Goal: Navigation & Orientation: Find specific page/section

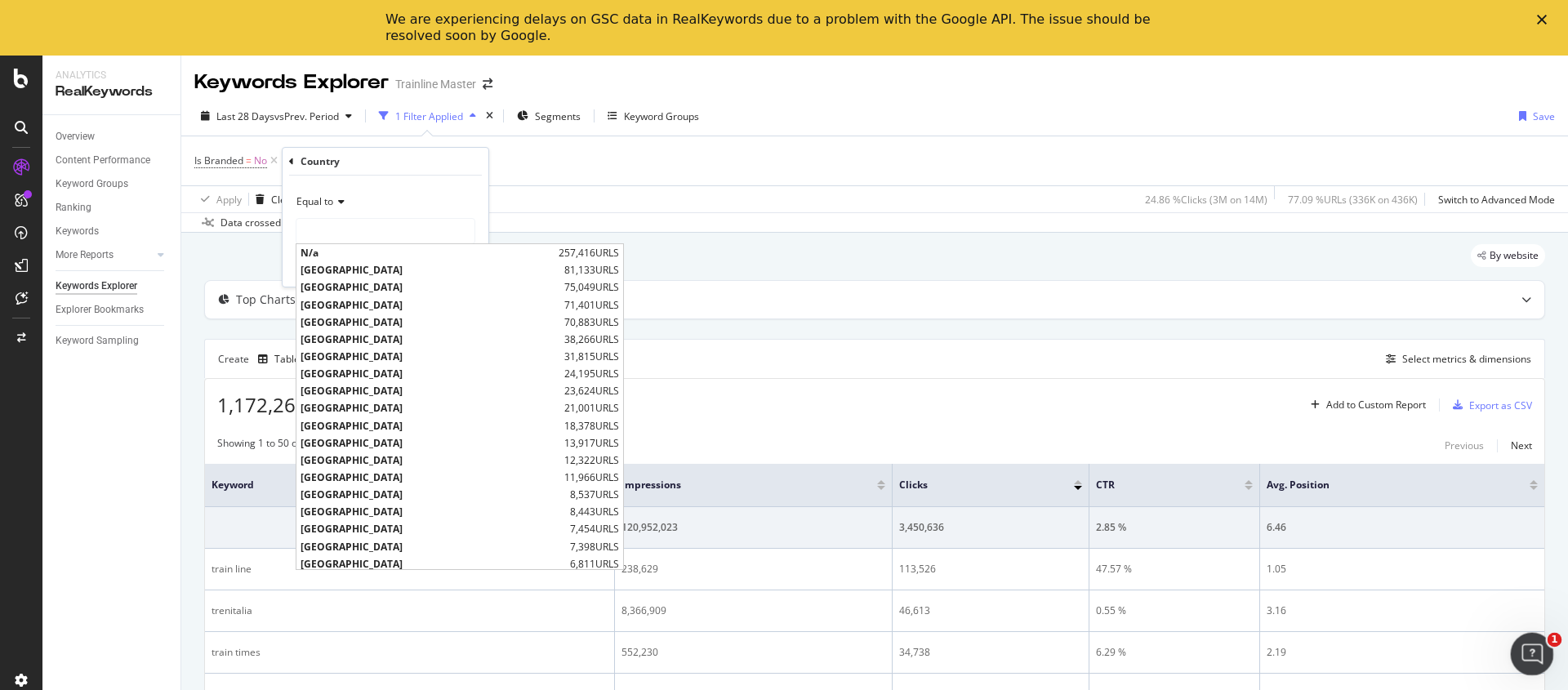
click at [1546, 641] on div "Open Intercom Messenger" at bounding box center [1530, 652] width 54 height 54
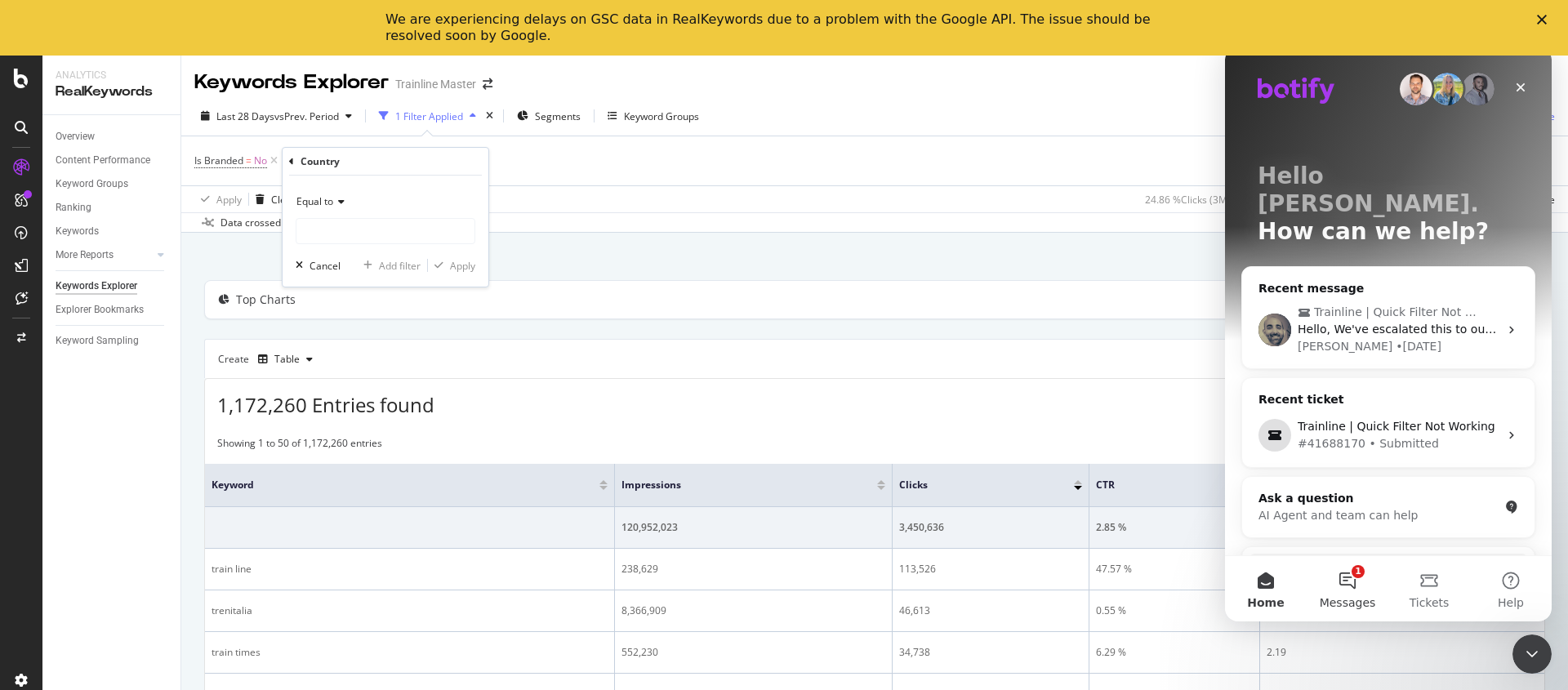
click at [1355, 575] on button "1 Messages" at bounding box center [1348, 588] width 82 height 65
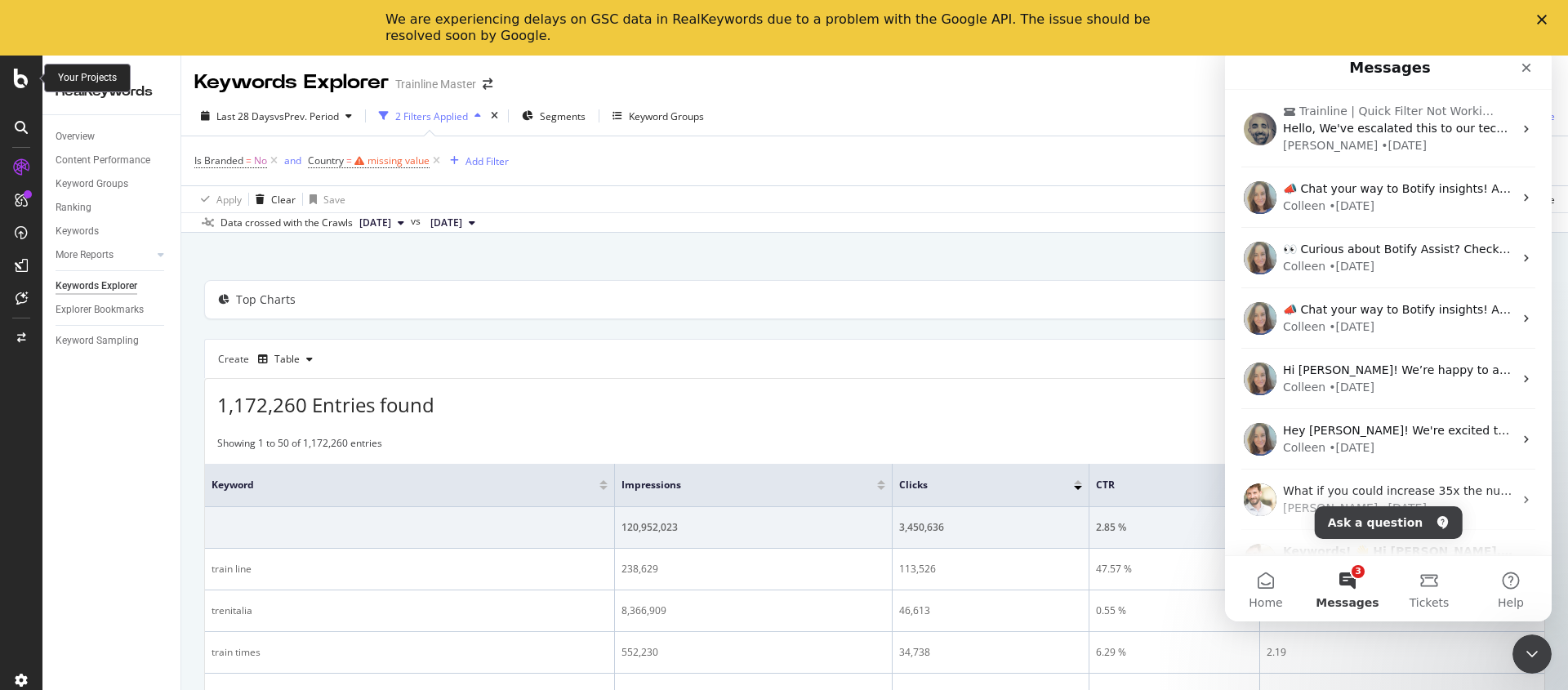
click at [16, 77] on icon at bounding box center [21, 79] width 15 height 20
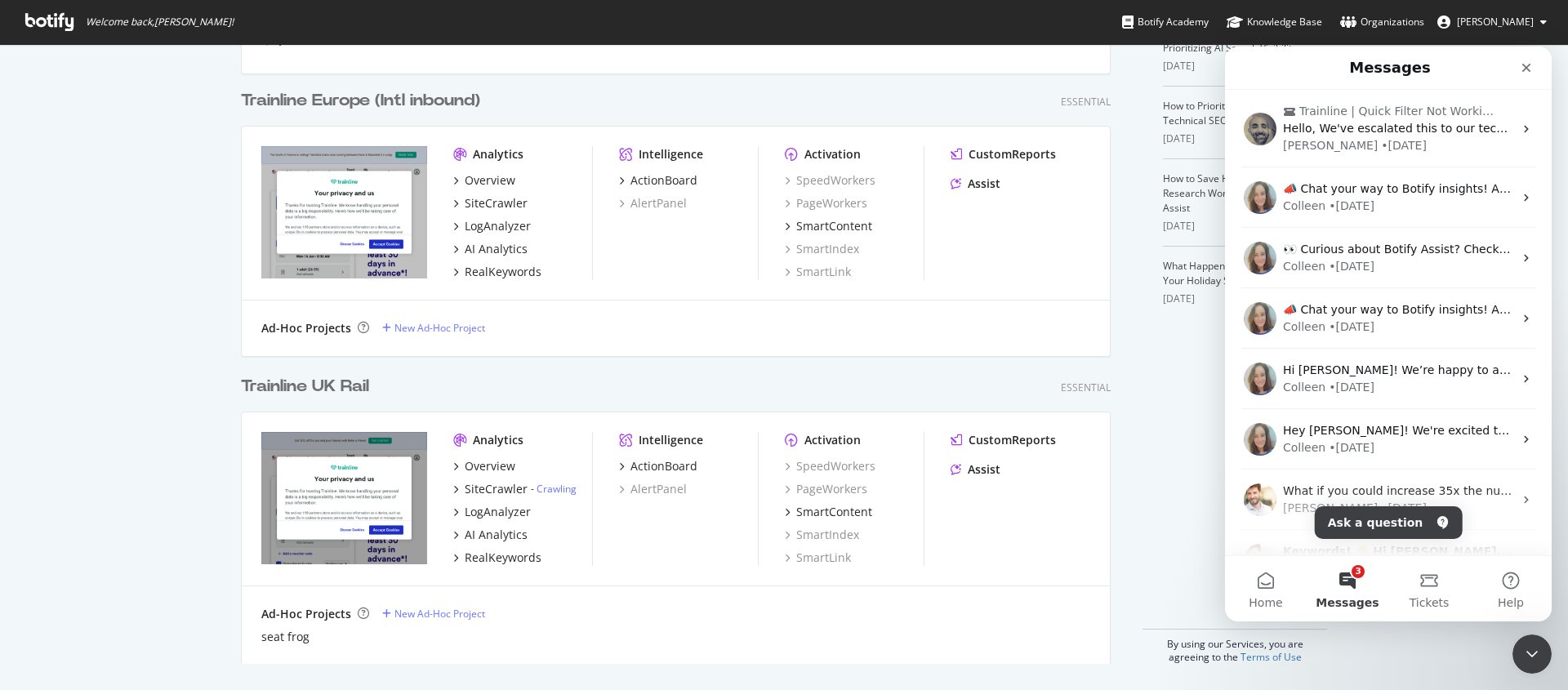
scroll to position [678, 1544]
